Goal: Task Accomplishment & Management: Manage account settings

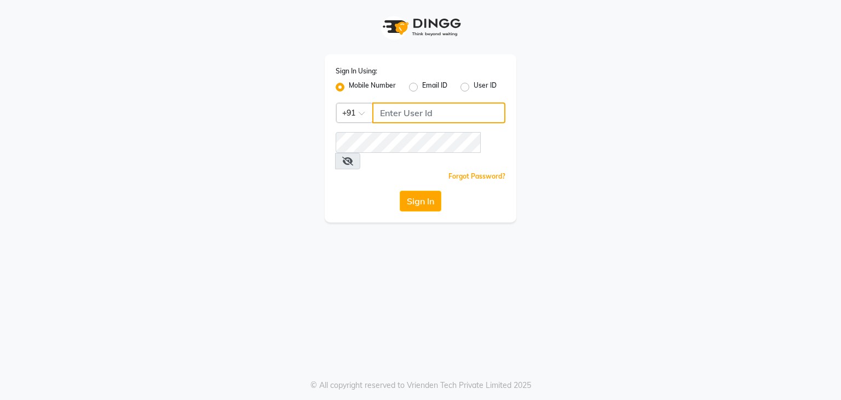
click at [445, 112] on input "Username" at bounding box center [438, 112] width 133 height 21
click at [474, 87] on label "User ID" at bounding box center [485, 86] width 23 height 13
click at [474, 87] on input "User ID" at bounding box center [477, 83] width 7 height 7
radio input "true"
radio input "false"
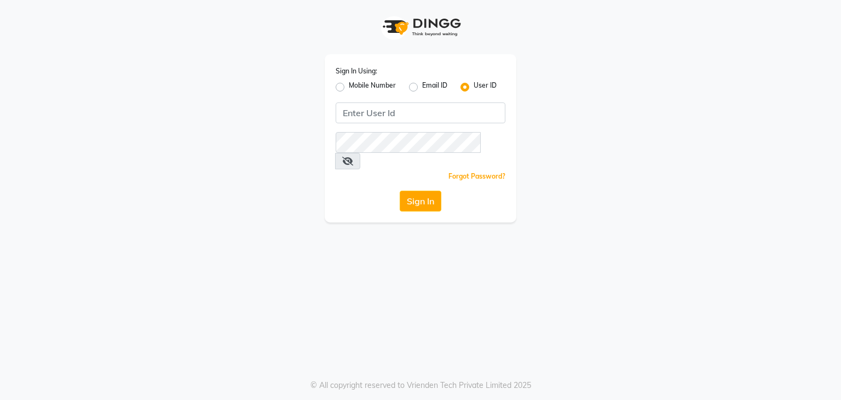
click at [439, 101] on div "Sign In Using: Mobile Number Email ID User ID Remember me Forgot Password? Sign…" at bounding box center [421, 138] width 192 height 168
click at [423, 116] on input "Username" at bounding box center [421, 112] width 170 height 21
click at [400, 191] on button "Sign In" at bounding box center [421, 201] width 42 height 21
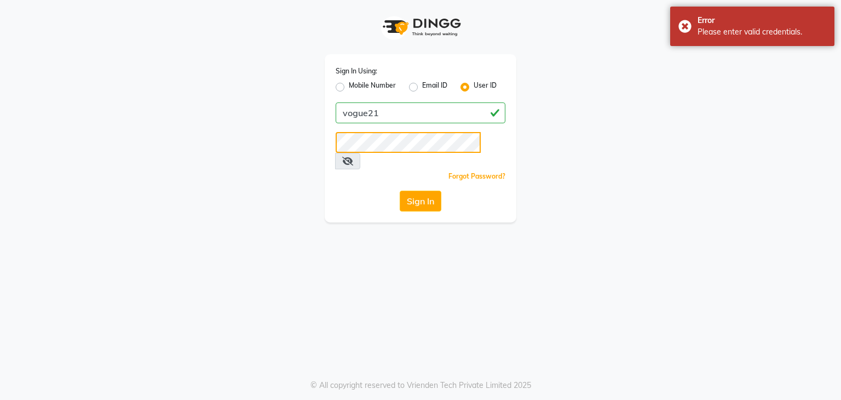
click at [400, 191] on button "Sign In" at bounding box center [421, 201] width 42 height 21
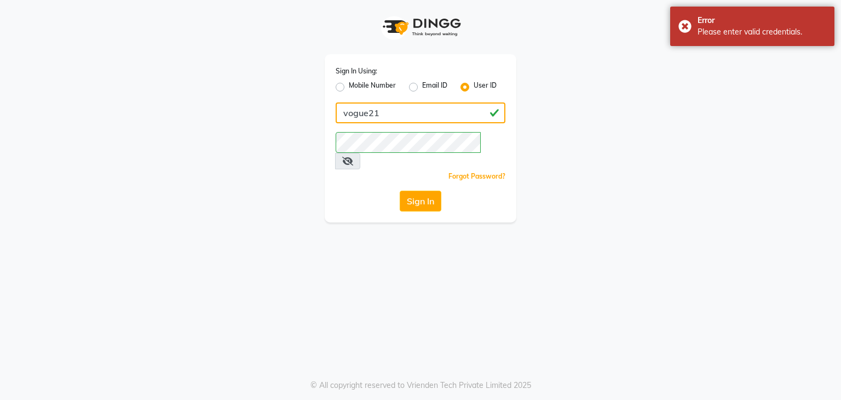
click at [348, 117] on input "vogue21" at bounding box center [421, 112] width 170 height 21
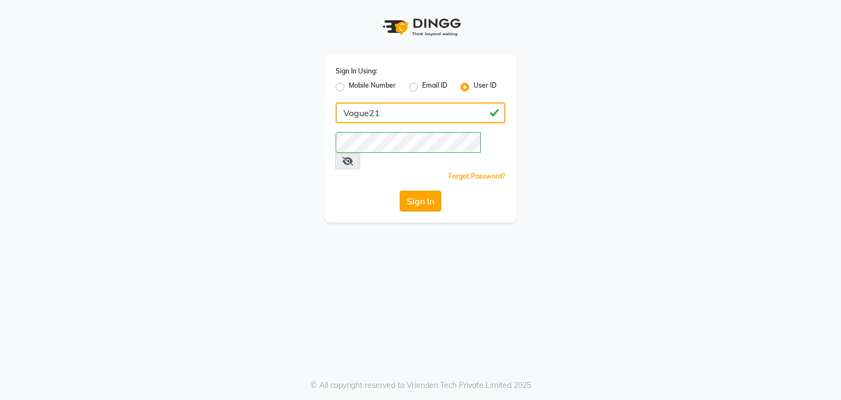
type input "Vogue21"
click at [426, 191] on button "Sign In" at bounding box center [421, 201] width 42 height 21
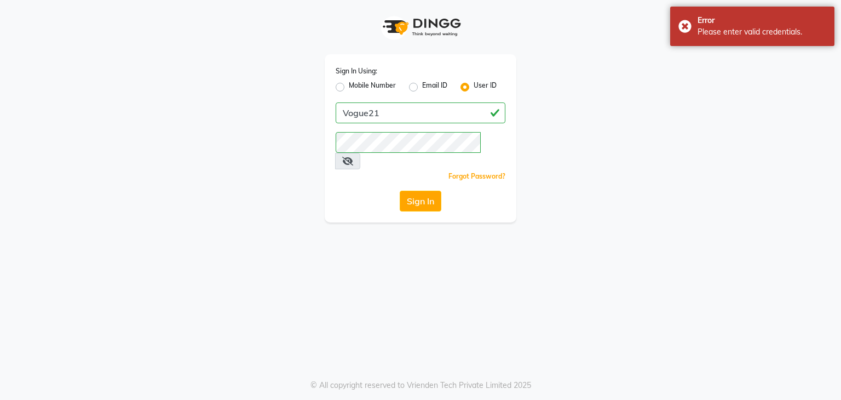
click at [349, 89] on label "Mobile Number" at bounding box center [372, 86] width 47 height 13
click at [349, 88] on input "Mobile Number" at bounding box center [352, 83] width 7 height 7
radio input "true"
radio input "false"
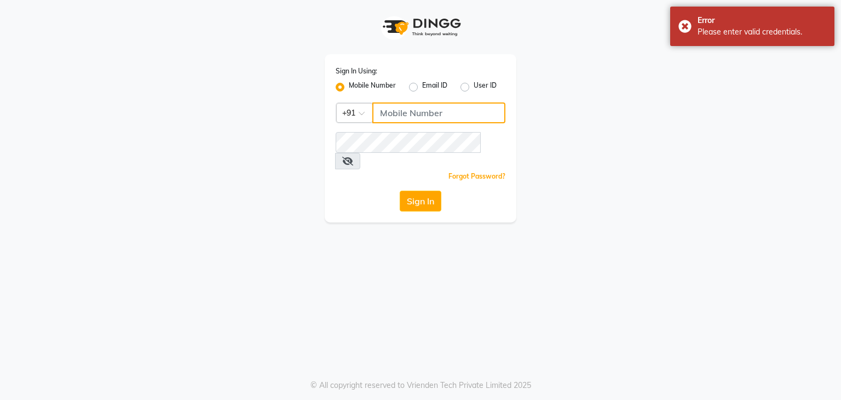
click at [391, 117] on input "Username" at bounding box center [438, 112] width 133 height 21
type input "8755555546"
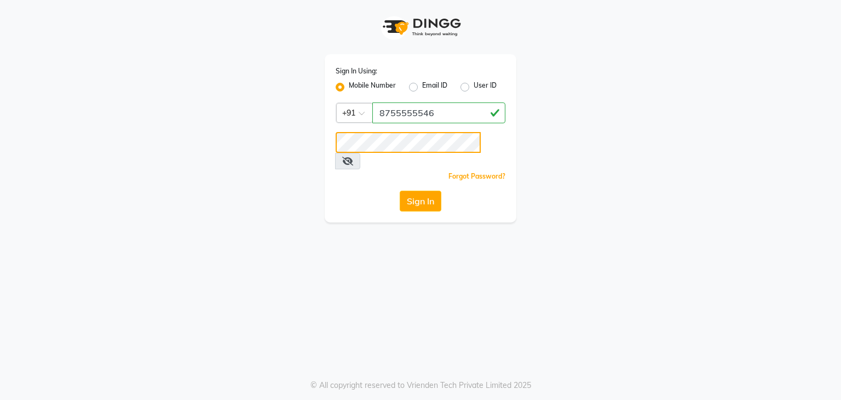
click at [400, 191] on button "Sign In" at bounding box center [421, 201] width 42 height 21
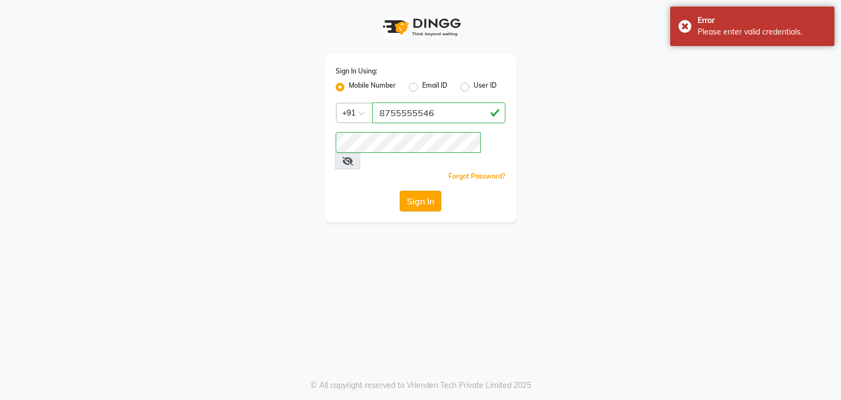
click at [422, 191] on button "Sign In" at bounding box center [421, 201] width 42 height 21
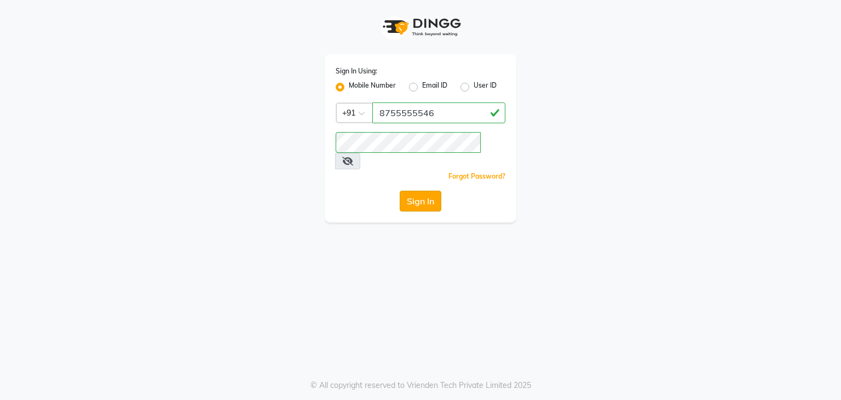
click at [427, 191] on button "Sign In" at bounding box center [421, 201] width 42 height 21
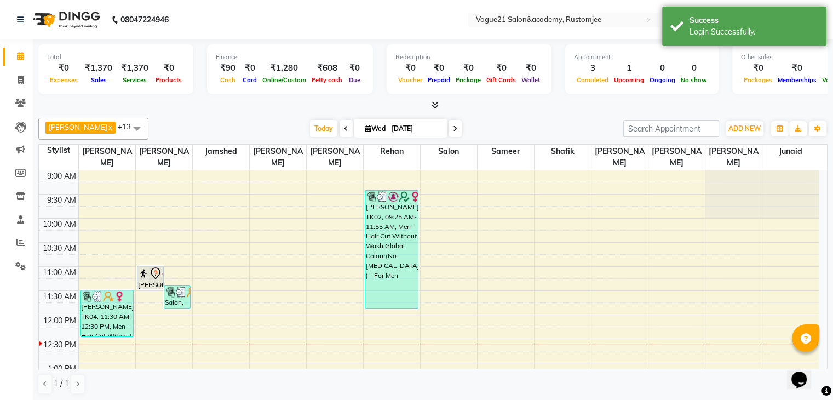
click at [403, 13] on nav "08047224946 Select Location × Vogue21 Salon&academy, [PERSON_NAME] WhatsApp Sta…" at bounding box center [416, 19] width 833 height 39
